Goal: Browse casually

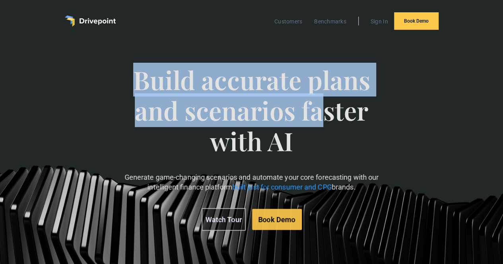
click at [293, 136] on span "Build accurate plans and scenarios faster with AI" at bounding box center [251, 118] width 282 height 107
click at [262, 113] on span "Build accurate plans and scenarios faster with AI" at bounding box center [251, 118] width 282 height 107
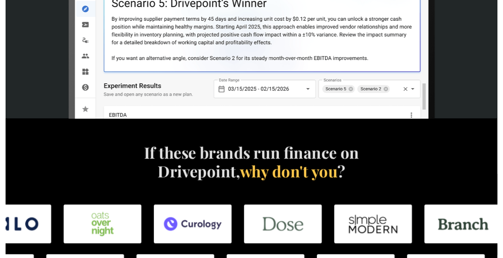
scroll to position [338, 0]
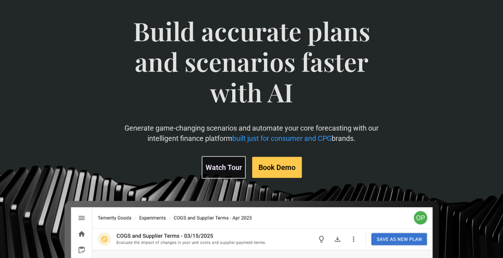
scroll to position [50, 0]
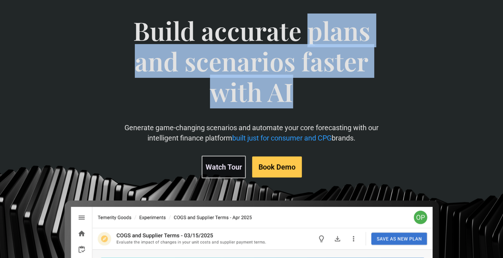
drag, startPoint x: 200, startPoint y: 66, endPoint x: 318, endPoint y: 116, distance: 128.2
click at [323, 116] on span "Build accurate plans and scenarios faster with AI" at bounding box center [251, 68] width 282 height 107
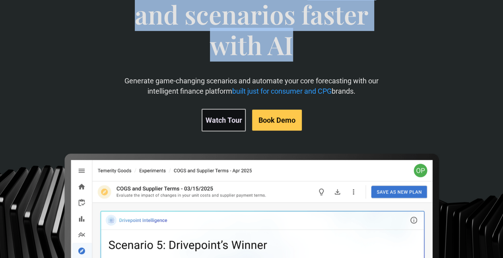
scroll to position [99, 0]
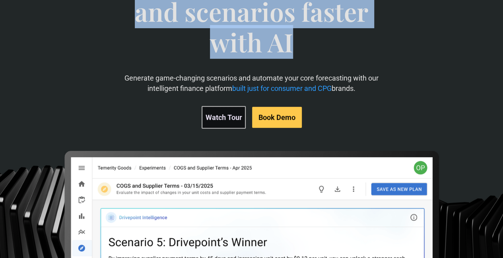
drag, startPoint x: 153, startPoint y: 110, endPoint x: 286, endPoint y: 127, distance: 134.1
click at [286, 93] on p "Generate game-changing scenarios and automate your core forecasting with our in…" at bounding box center [251, 83] width 282 height 20
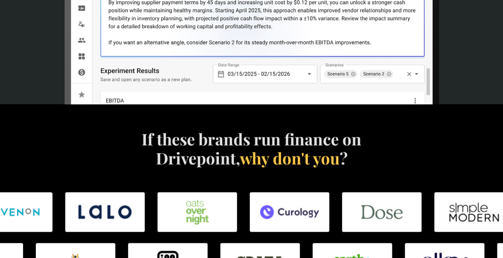
scroll to position [526, 0]
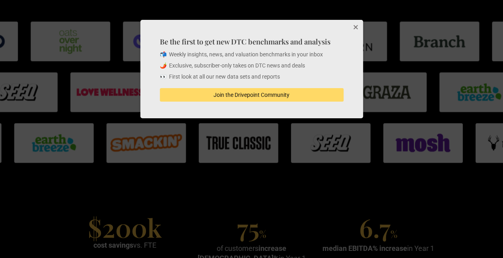
click at [356, 23] on button "Close" at bounding box center [355, 28] width 16 height 16
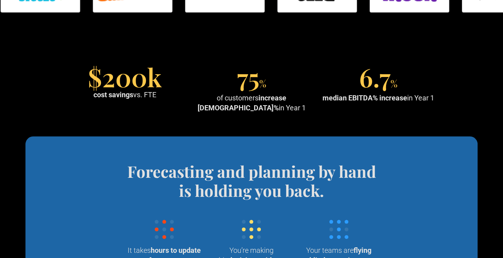
scroll to position [596, 0]
